Goal: Task Accomplishment & Management: Complete application form

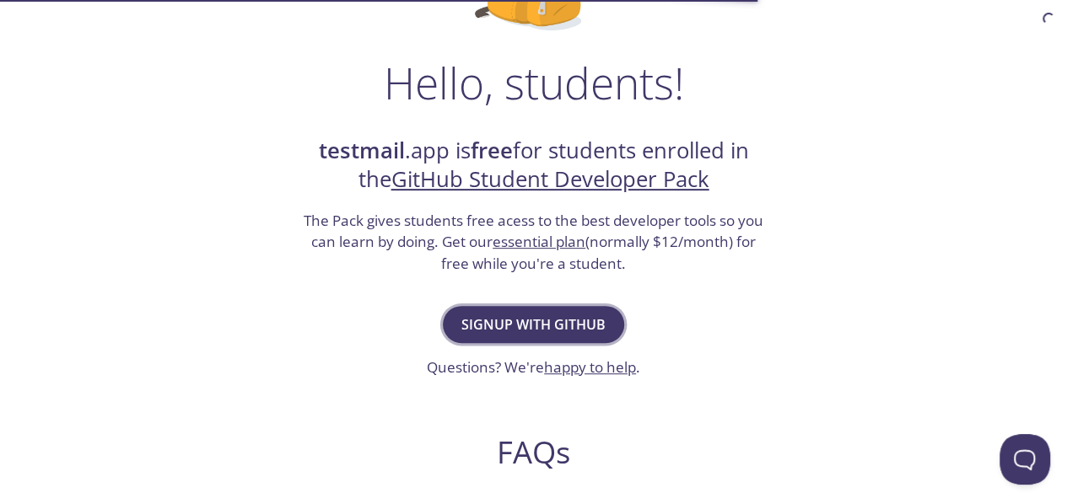
click at [498, 319] on span "Signup with GitHub" at bounding box center [533, 325] width 144 height 24
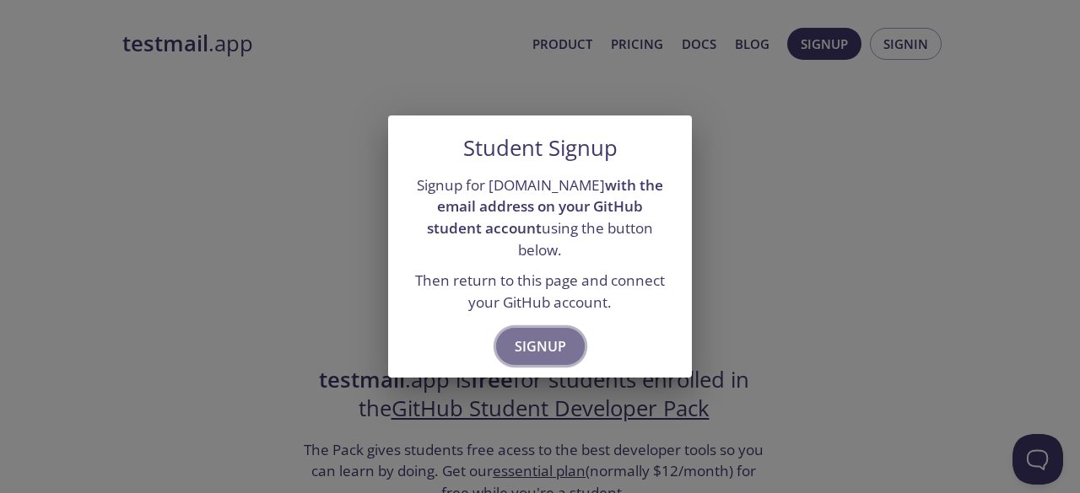
click at [545, 335] on span "Signup" at bounding box center [540, 347] width 51 height 24
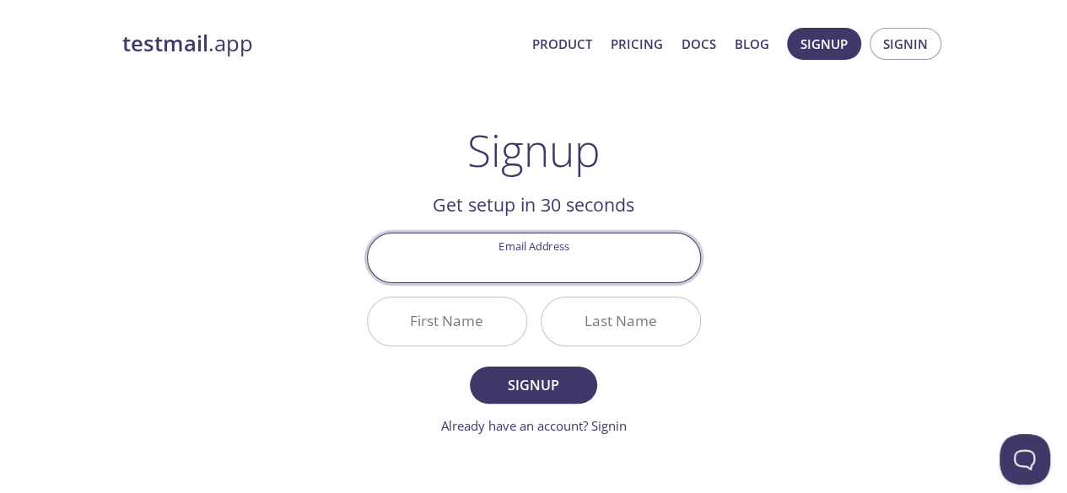
click at [503, 282] on div at bounding box center [534, 258] width 334 height 50
click at [536, 276] on input "Email Address" at bounding box center [534, 258] width 332 height 48
click at [542, 274] on input "Email Address" at bounding box center [534, 258] width 332 height 48
type input "[EMAIL_ADDRESS][DOMAIN_NAME]"
click at [417, 326] on input "First Name" at bounding box center [447, 322] width 159 height 48
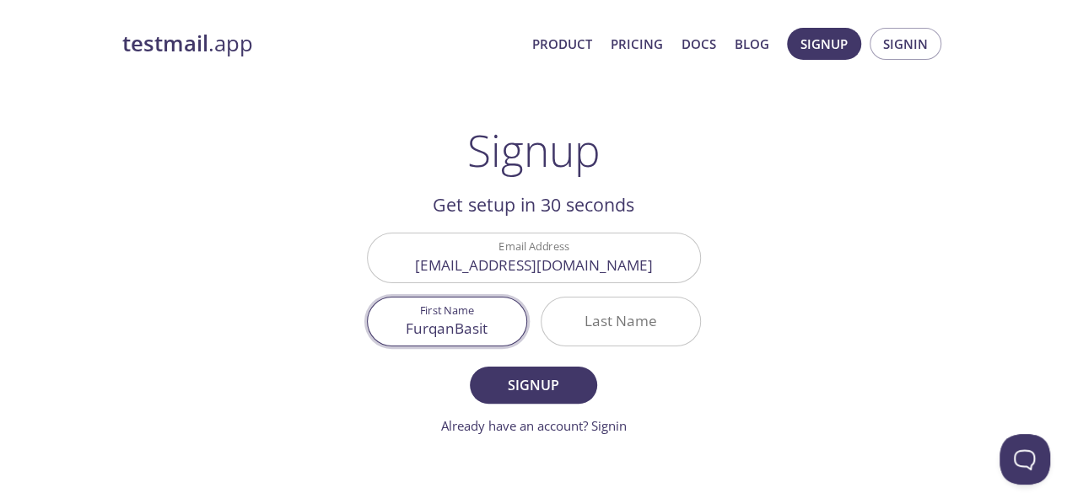
type input "FurqanBasit"
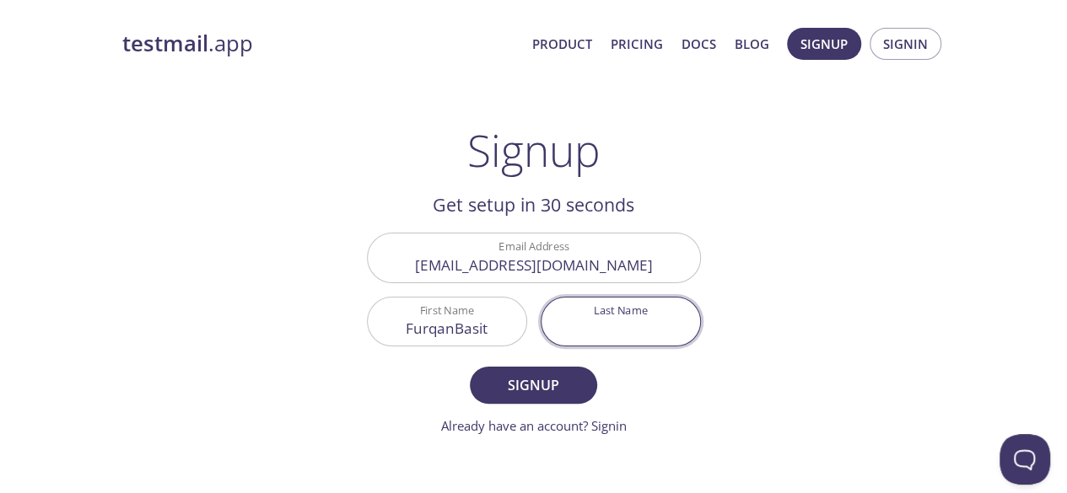
click at [618, 331] on input "Last Name" at bounding box center [621, 322] width 159 height 48
type input "[PERSON_NAME]"
click at [541, 375] on span "Signup" at bounding box center [532, 386] width 89 height 24
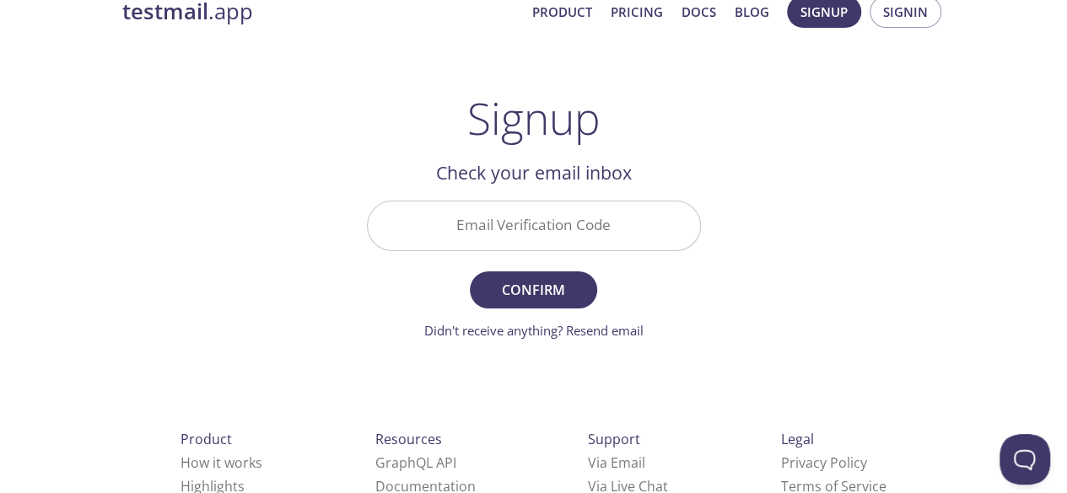
scroll to position [57, 0]
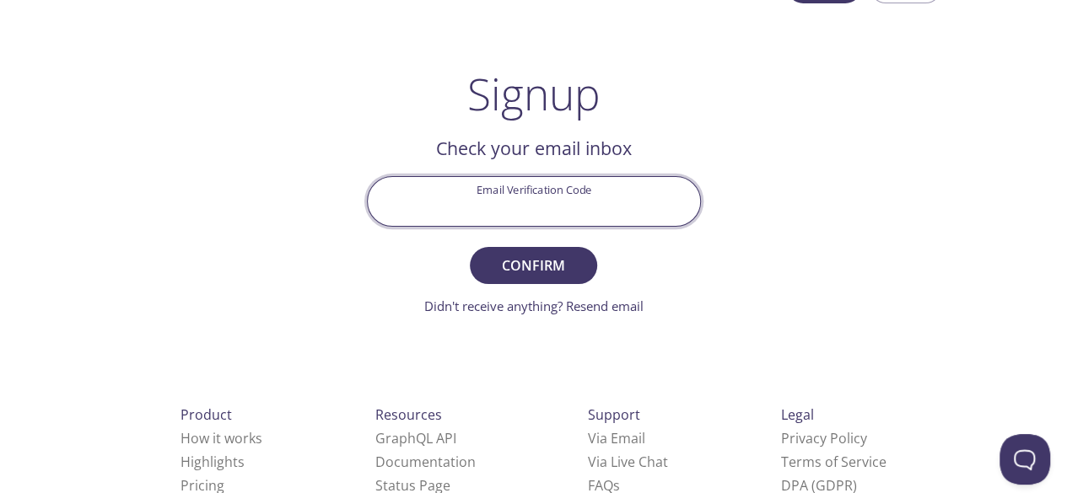
click at [531, 187] on input "Email Verification Code" at bounding box center [534, 201] width 332 height 48
type input "37B9LPM"
click at [542, 272] on span "Confirm" at bounding box center [532, 266] width 89 height 24
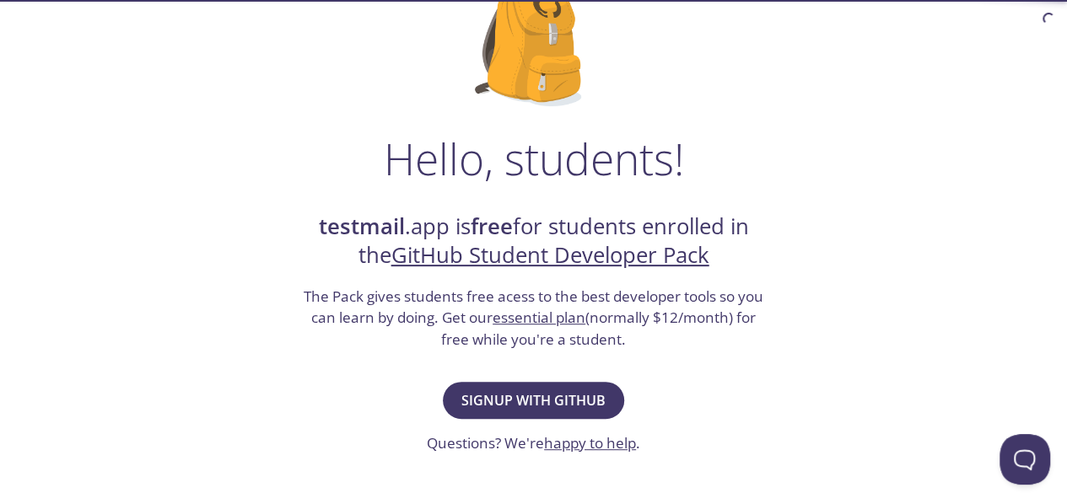
scroll to position [154, 0]
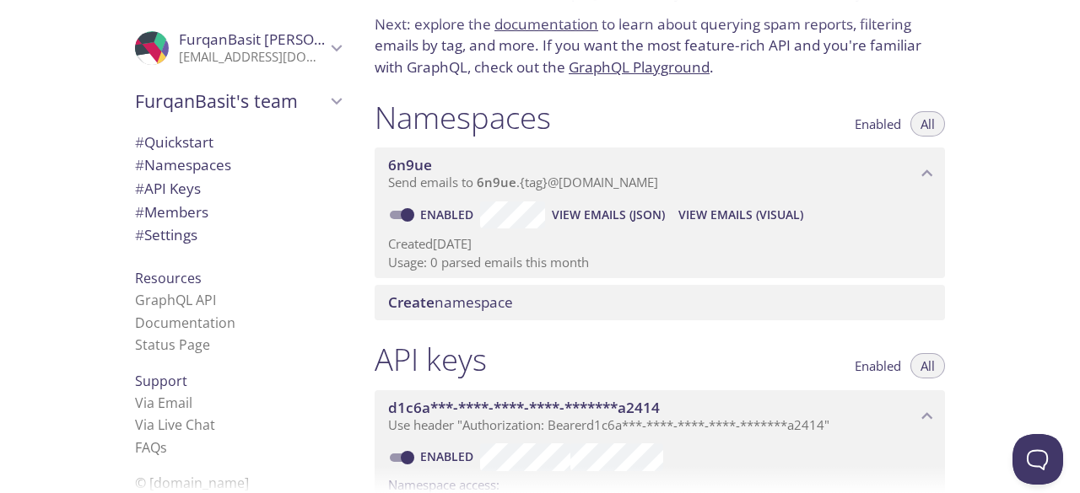
scroll to position [121, 0]
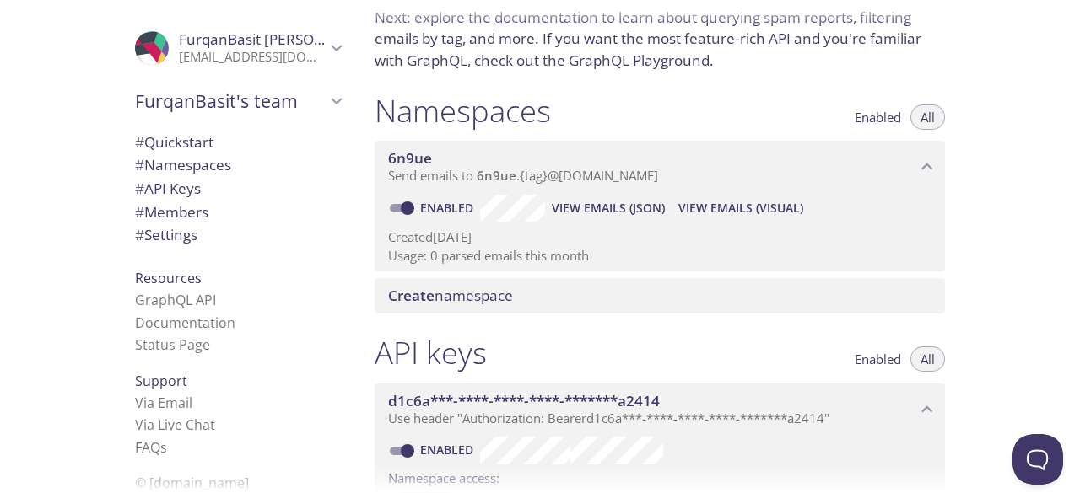
click at [657, 95] on div "Namespaces Enabled All" at bounding box center [660, 113] width 570 height 42
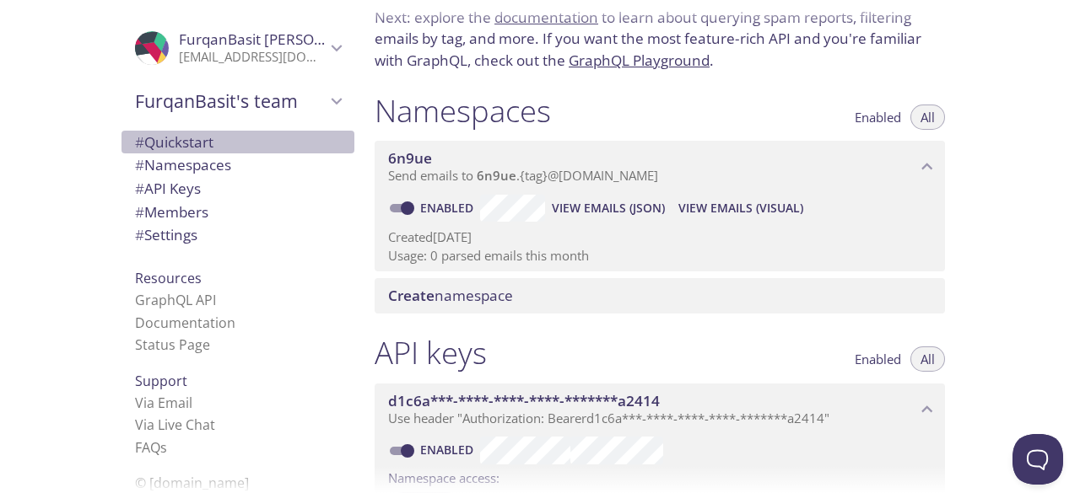
click at [278, 136] on span "# Quickstart" at bounding box center [238, 143] width 206 height 22
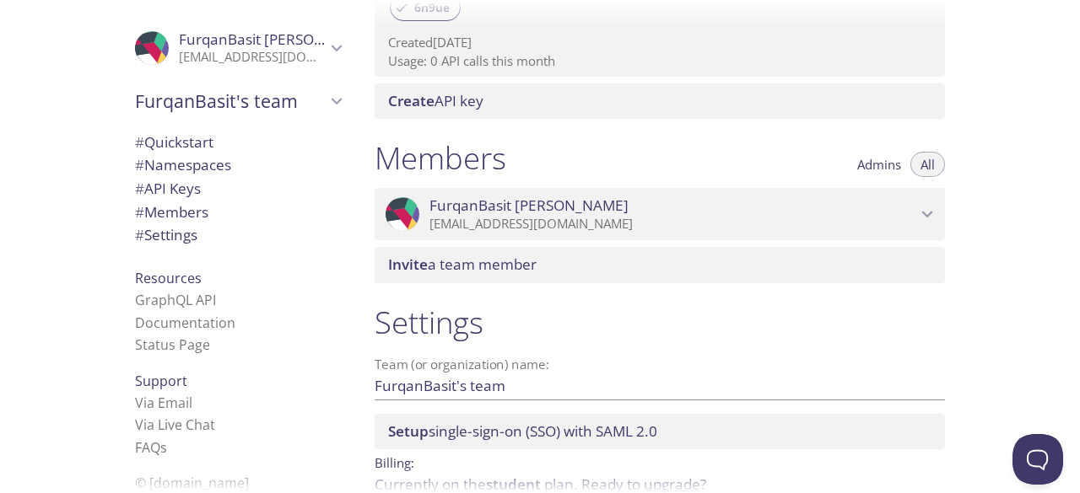
scroll to position [705, 0]
